Goal: Find specific page/section: Find specific page/section

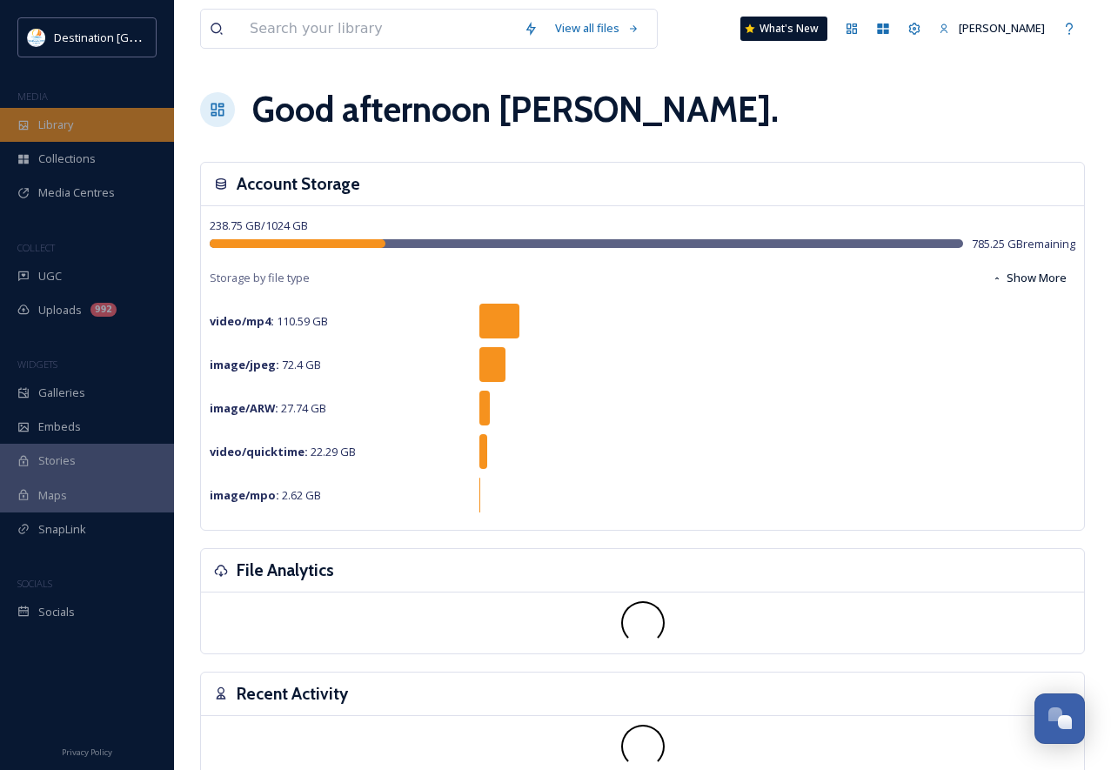
click at [65, 128] on span "Library" at bounding box center [55, 125] width 35 height 17
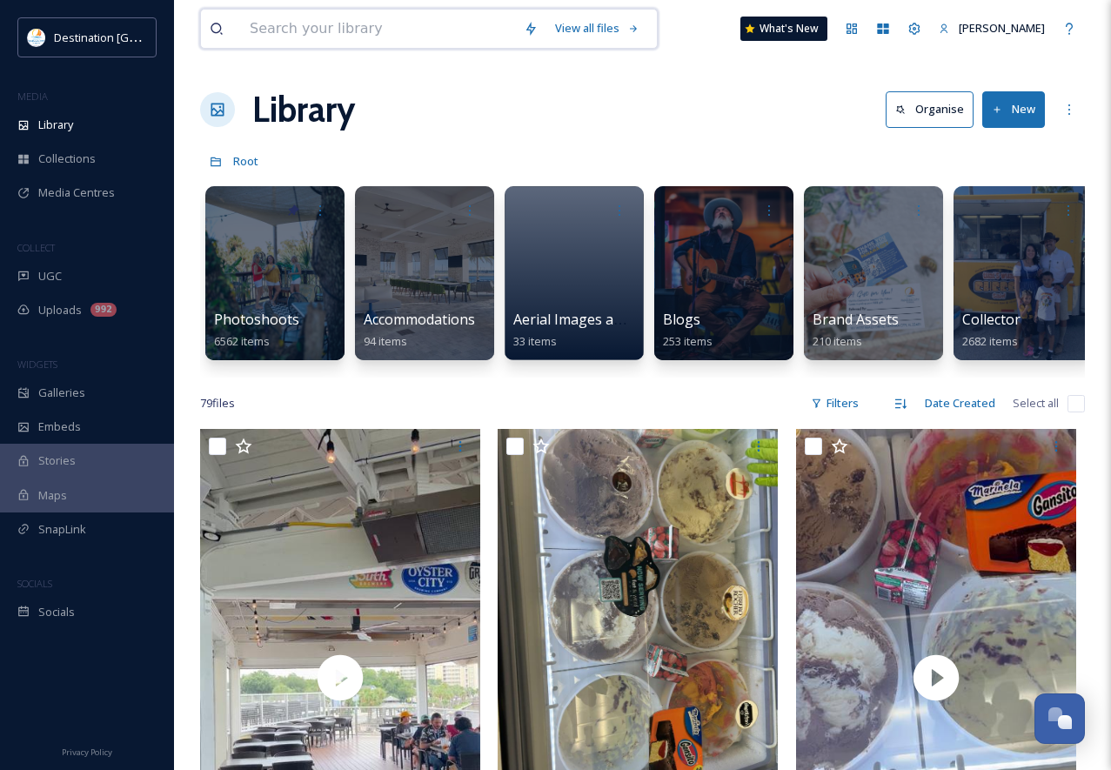
click at [320, 39] on input at bounding box center [378, 29] width 274 height 38
type input "murals"
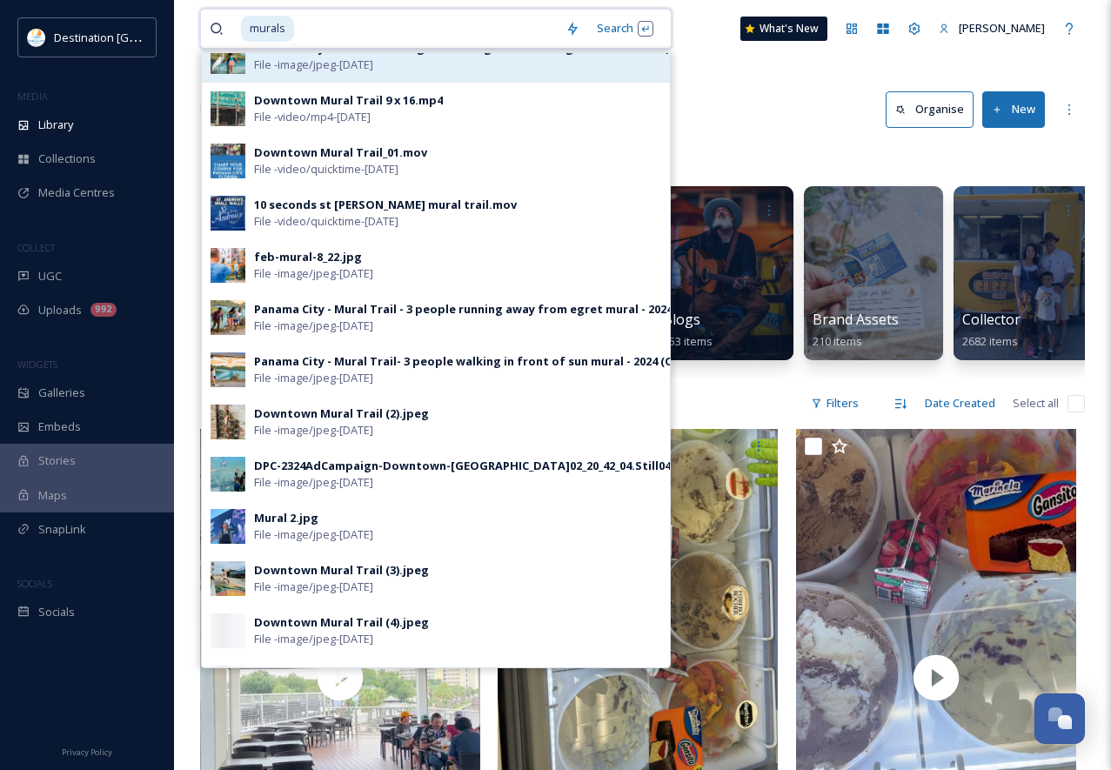
scroll to position [348, 0]
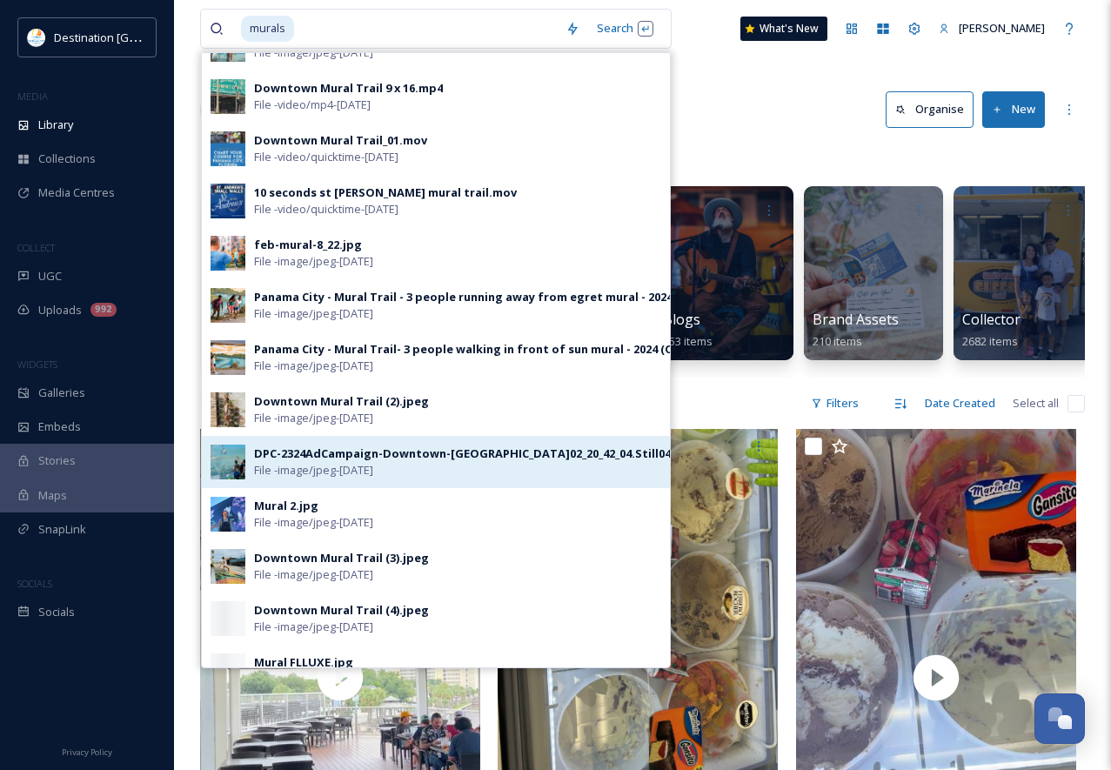
click at [232, 479] on img at bounding box center [228, 462] width 35 height 35
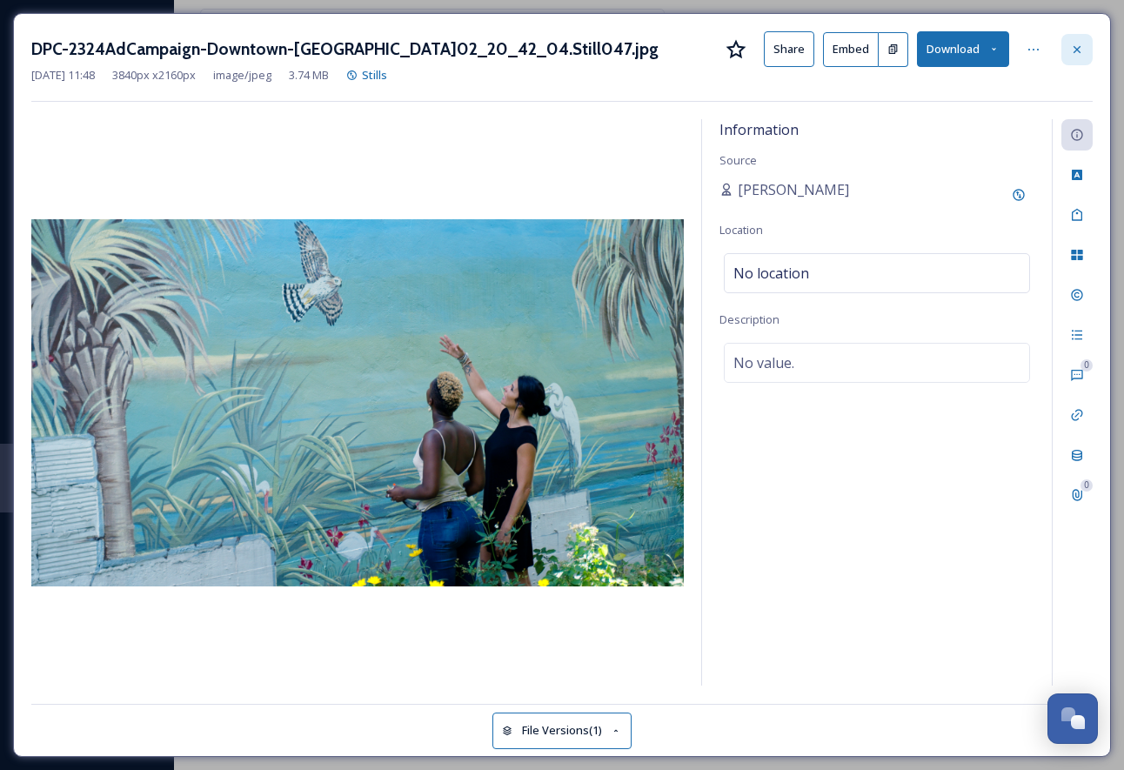
click at [1083, 51] on icon at bounding box center [1077, 50] width 14 height 14
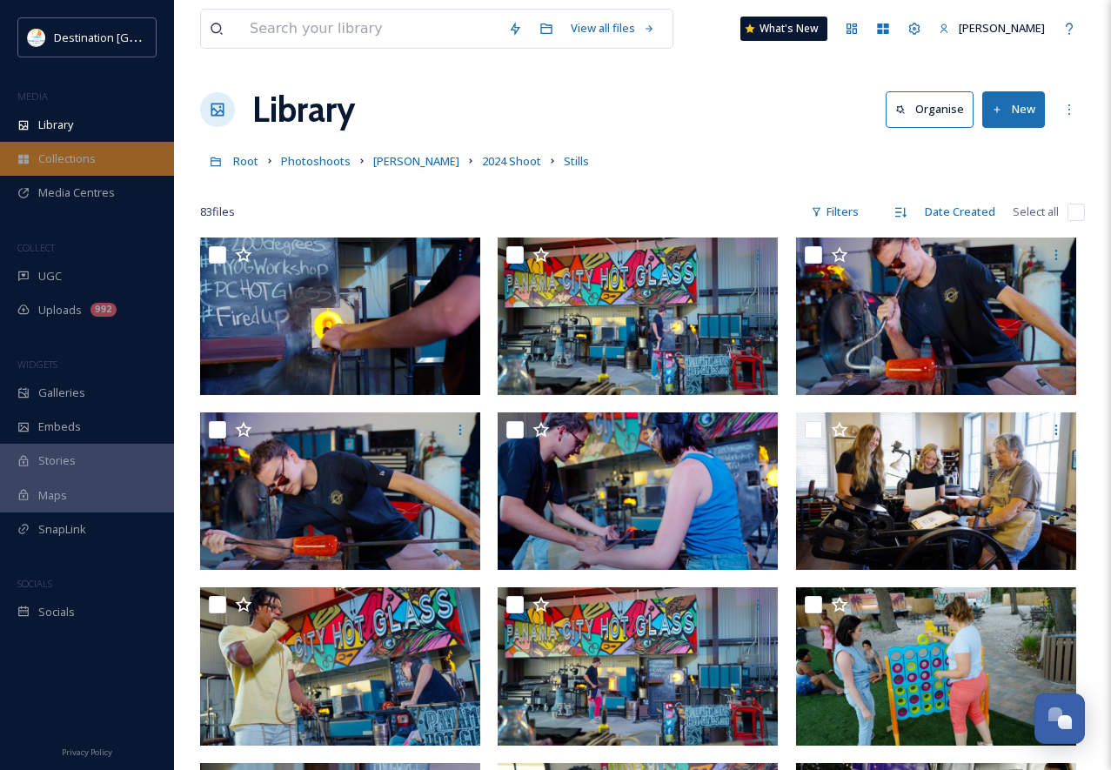
click at [96, 167] on span "Collections" at bounding box center [66, 159] width 57 height 17
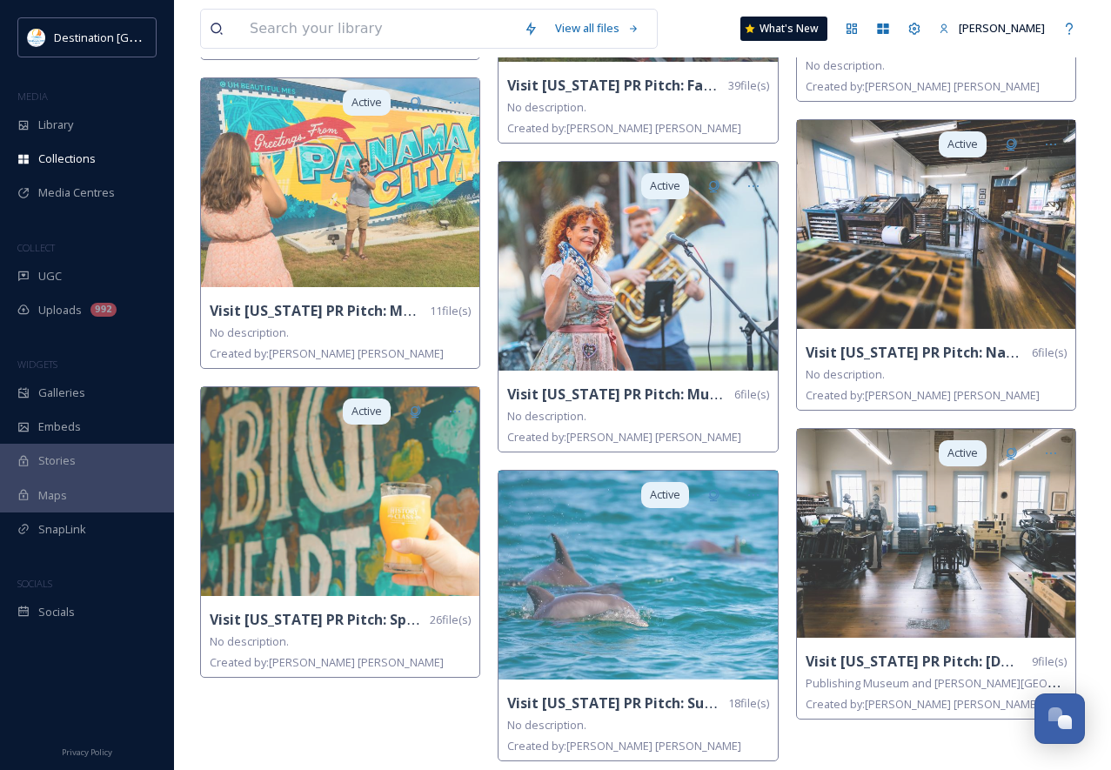
scroll to position [4515, 0]
click at [84, 140] on div "Library" at bounding box center [87, 125] width 174 height 34
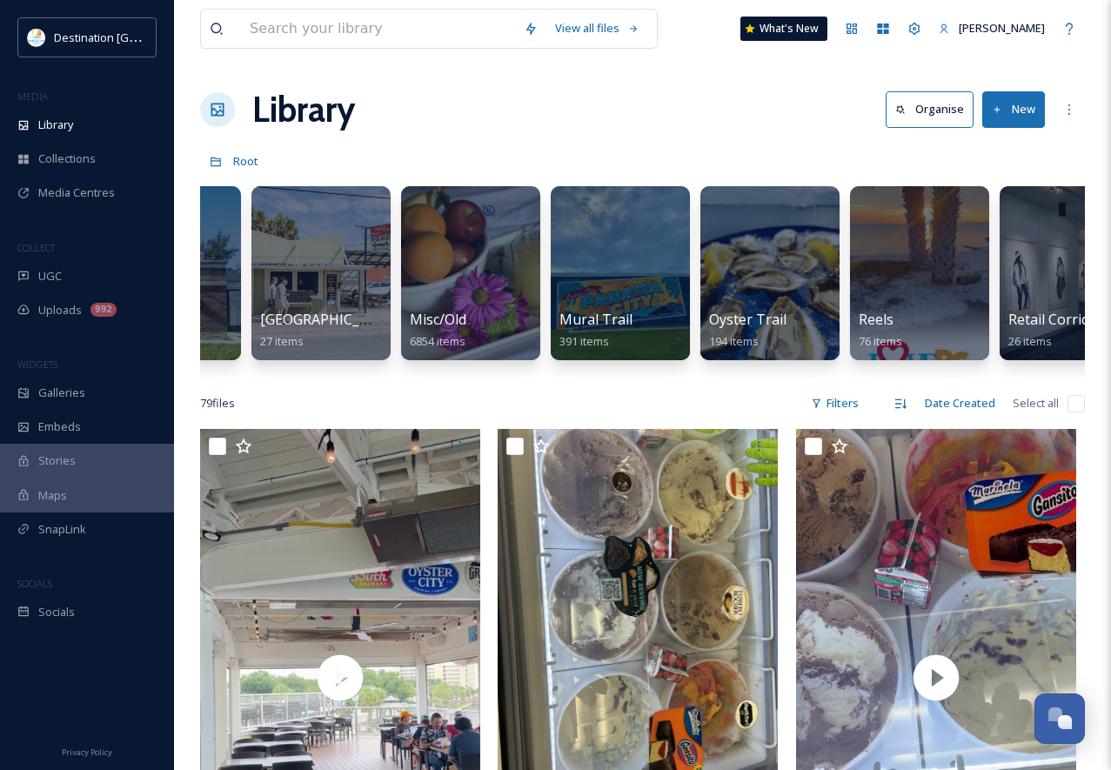
scroll to position [0, 1388]
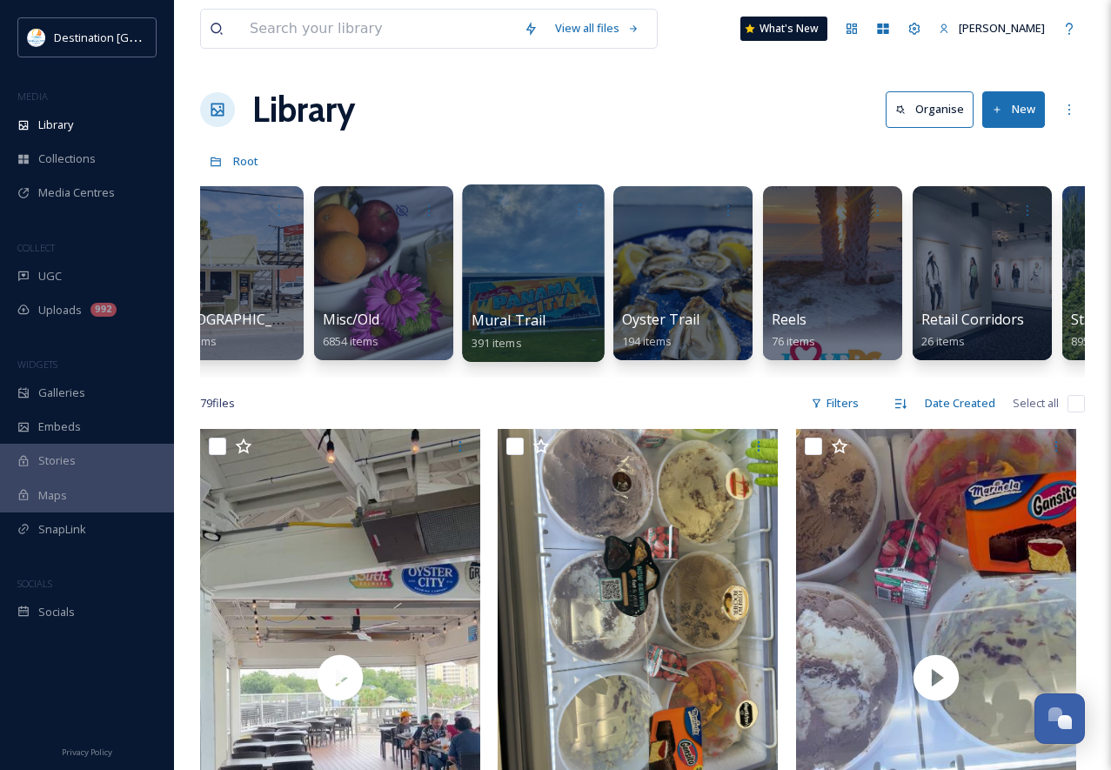
click at [544, 301] on div at bounding box center [533, 272] width 142 height 177
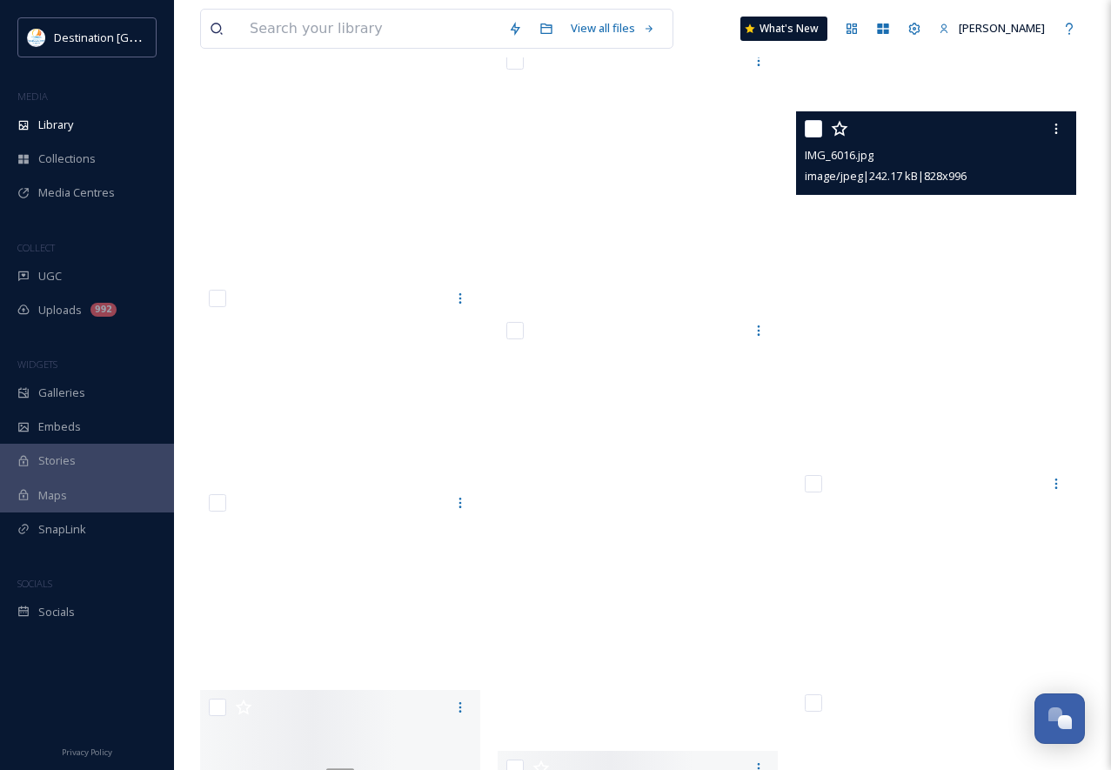
scroll to position [40890, 0]
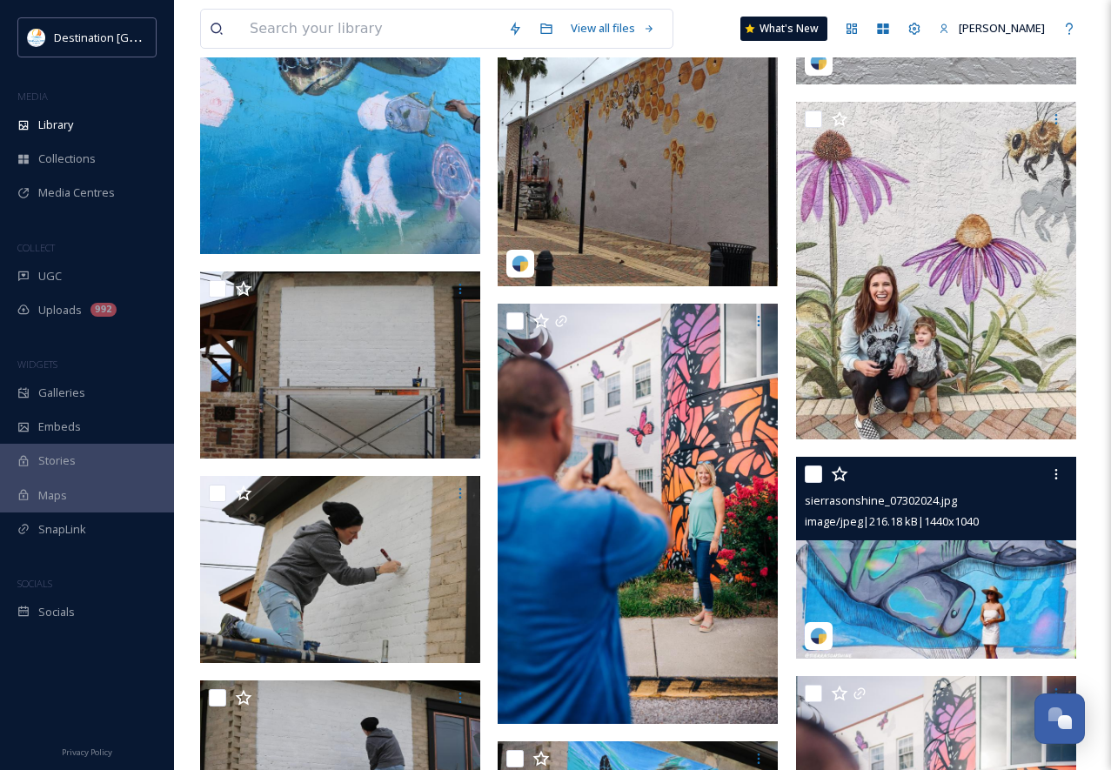
click at [939, 621] on img at bounding box center [936, 558] width 280 height 203
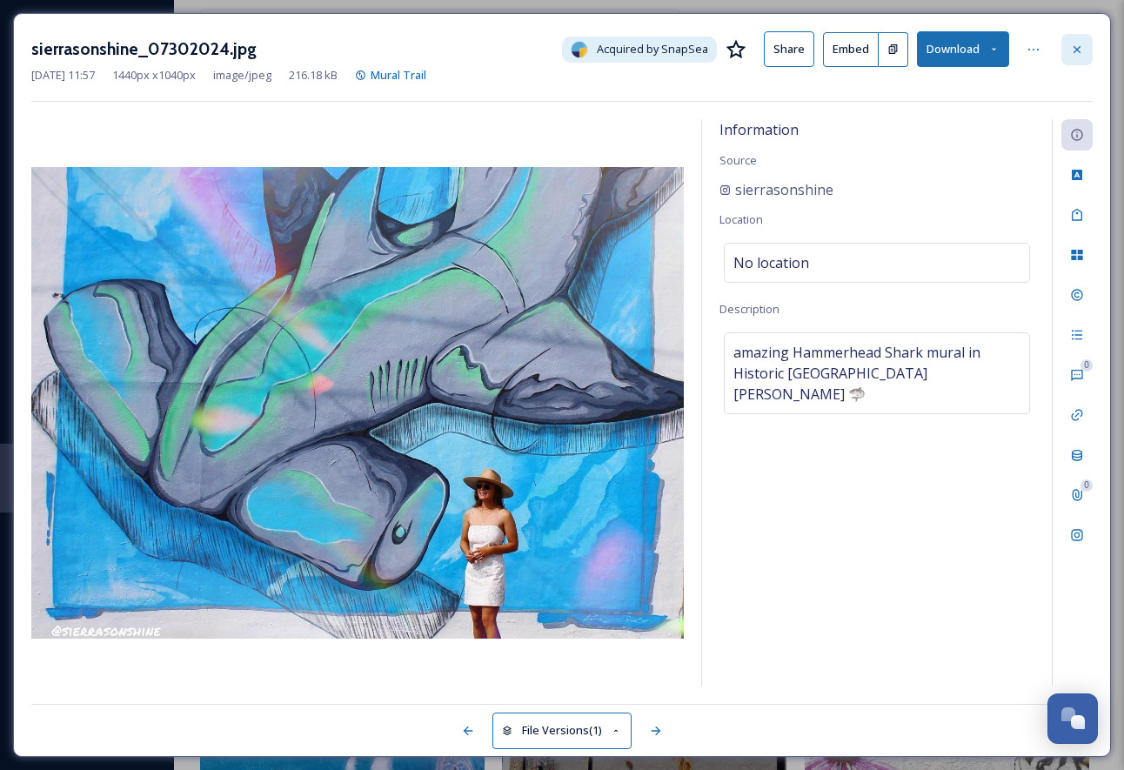
click at [1074, 51] on icon at bounding box center [1077, 50] width 14 height 14
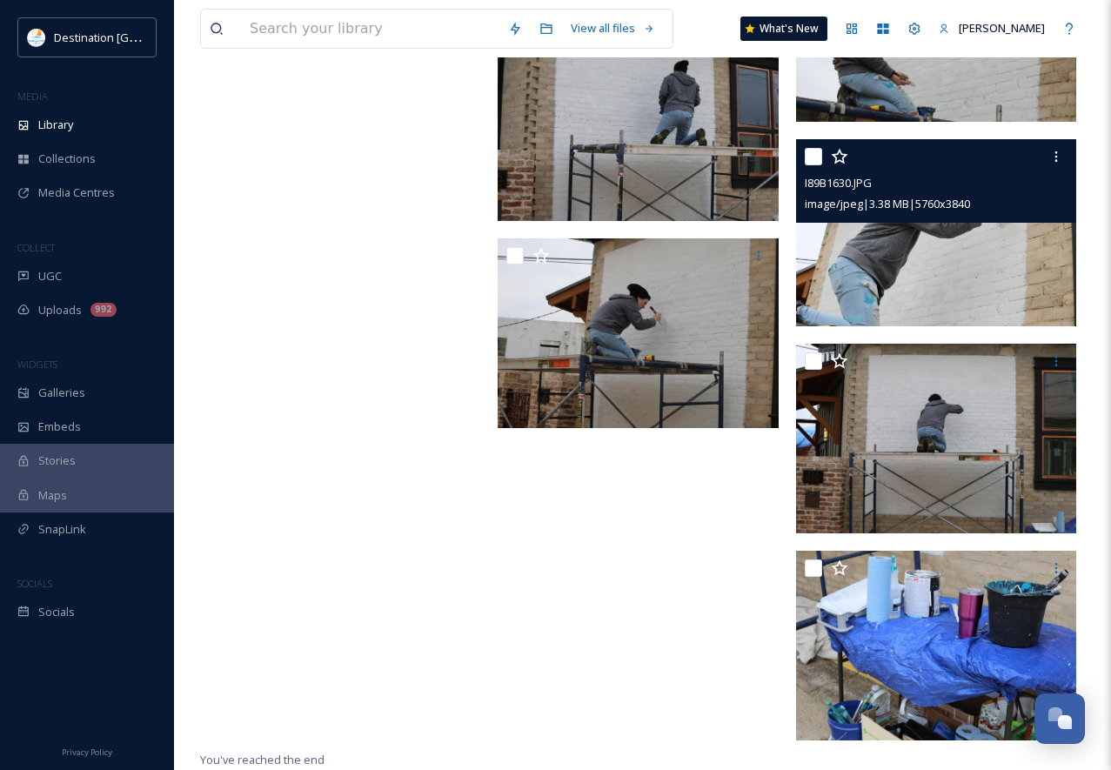
scroll to position [43696, 0]
